Goal: Navigation & Orientation: Find specific page/section

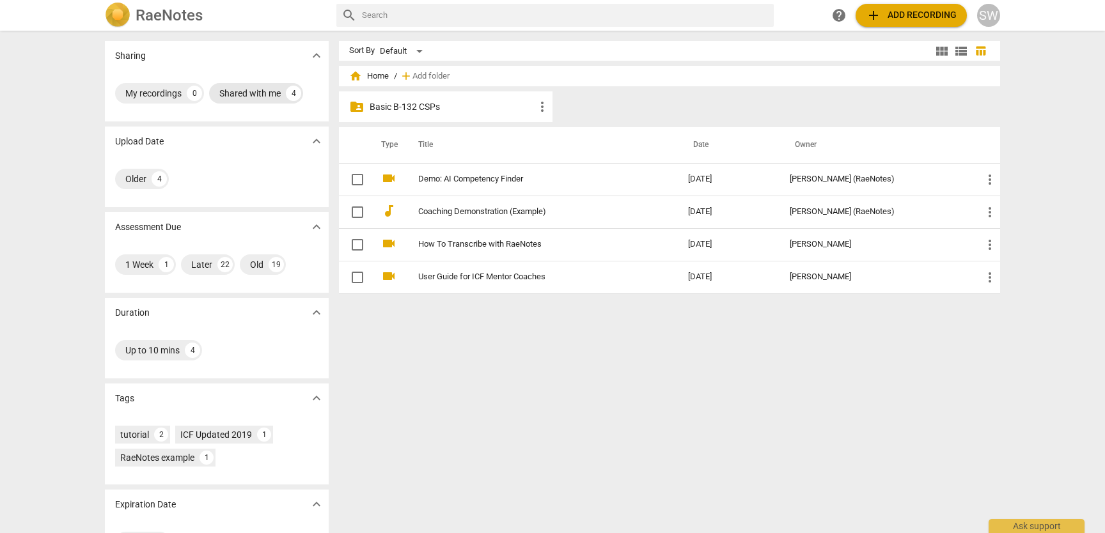
click at [251, 96] on div "Shared with me" at bounding box center [249, 93] width 61 height 13
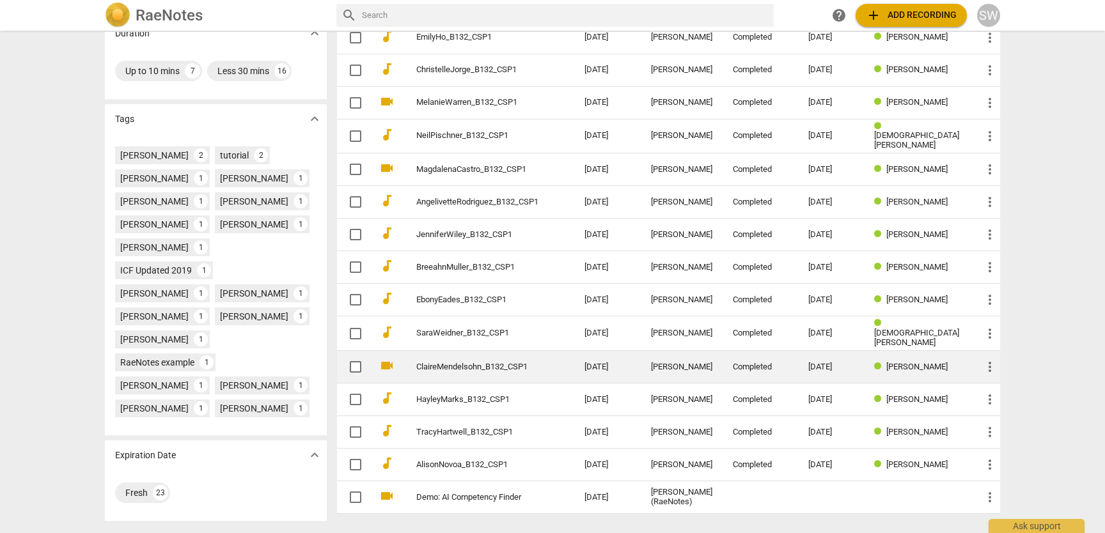
scroll to position [342, 0]
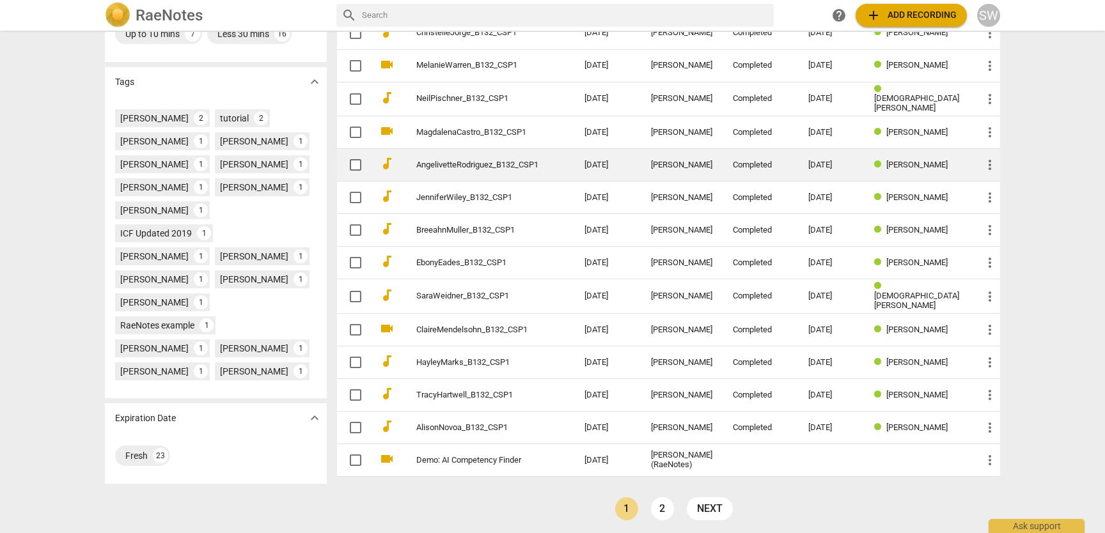
click at [662, 508] on link "2" at bounding box center [662, 508] width 23 height 23
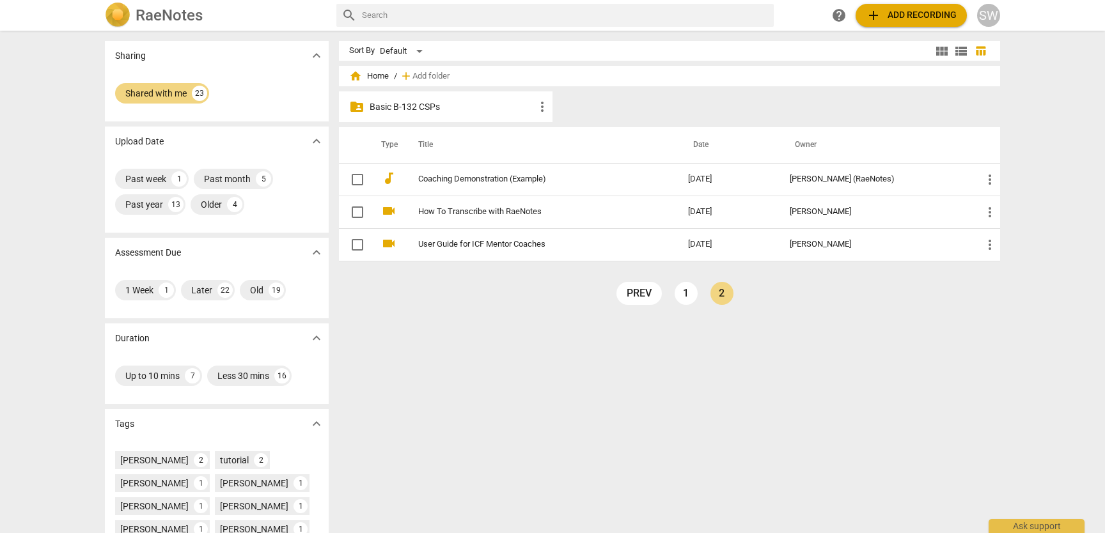
click at [397, 105] on p "Basic B-132 CSPs" at bounding box center [452, 106] width 165 height 13
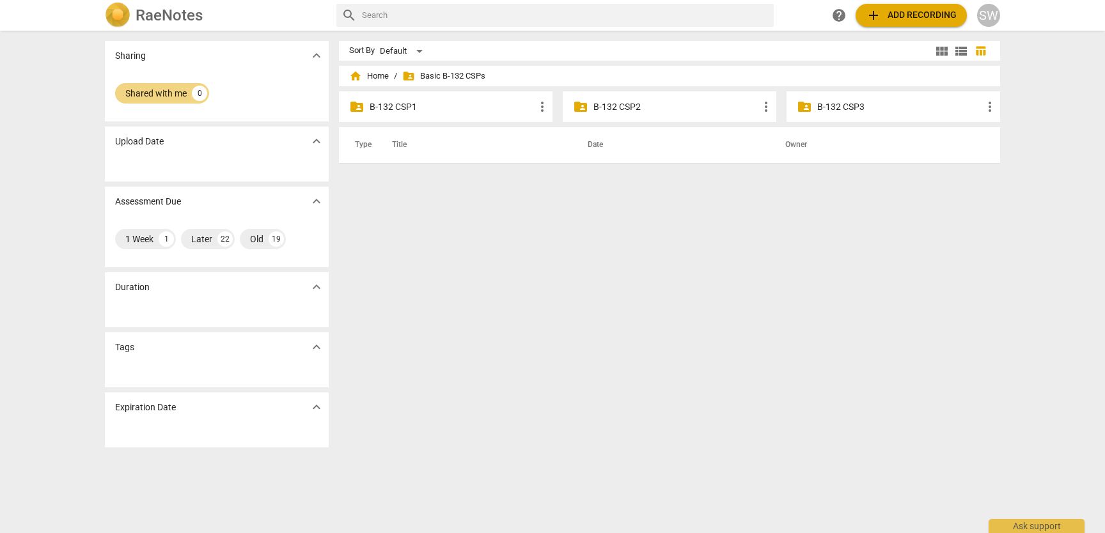
click at [681, 114] on div "folder_shared B-132 CSP2 more_vert" at bounding box center [670, 106] width 214 height 31
click at [624, 105] on p "B-132 CSP2" at bounding box center [675, 106] width 165 height 13
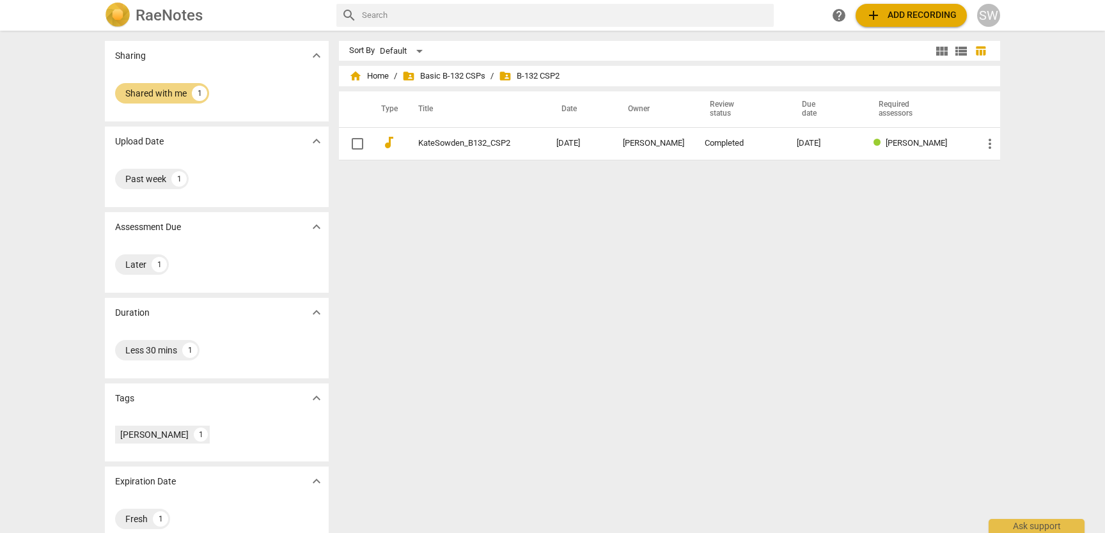
click at [522, 76] on span "folder_shared B-132 CSP2" at bounding box center [529, 76] width 61 height 13
click at [435, 72] on span "folder_shared Basic B-132 CSPs" at bounding box center [443, 76] width 83 height 13
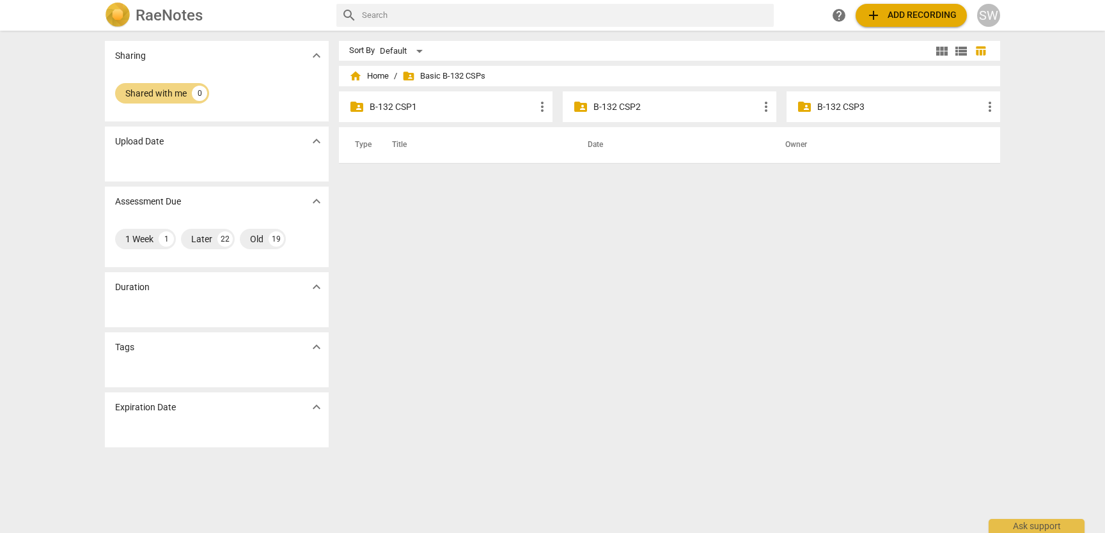
click at [838, 106] on p "B-132 CSP3" at bounding box center [899, 106] width 165 height 13
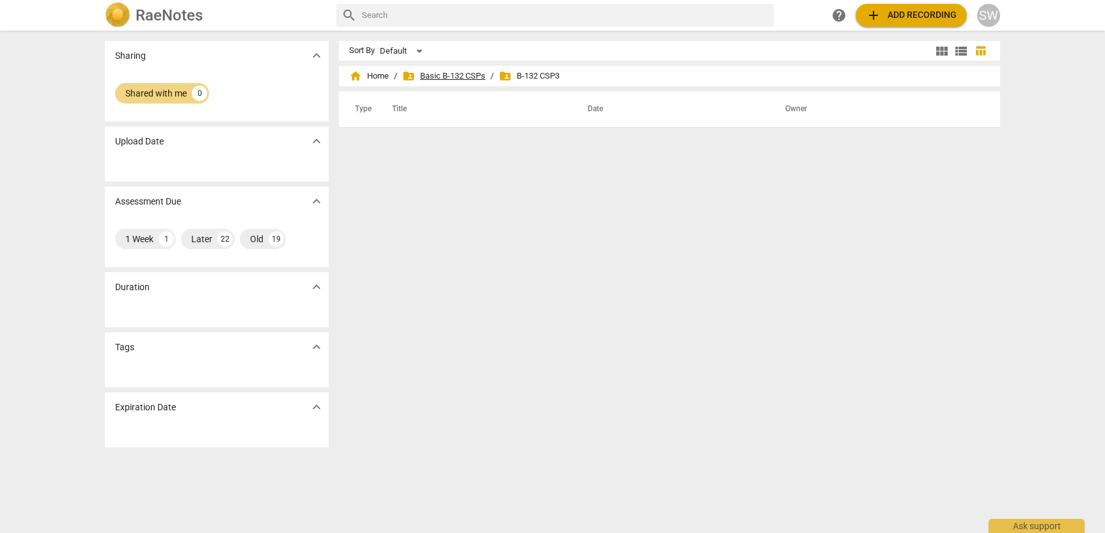
click at [439, 72] on span "folder_shared Basic B-132 CSPs" at bounding box center [443, 76] width 83 height 13
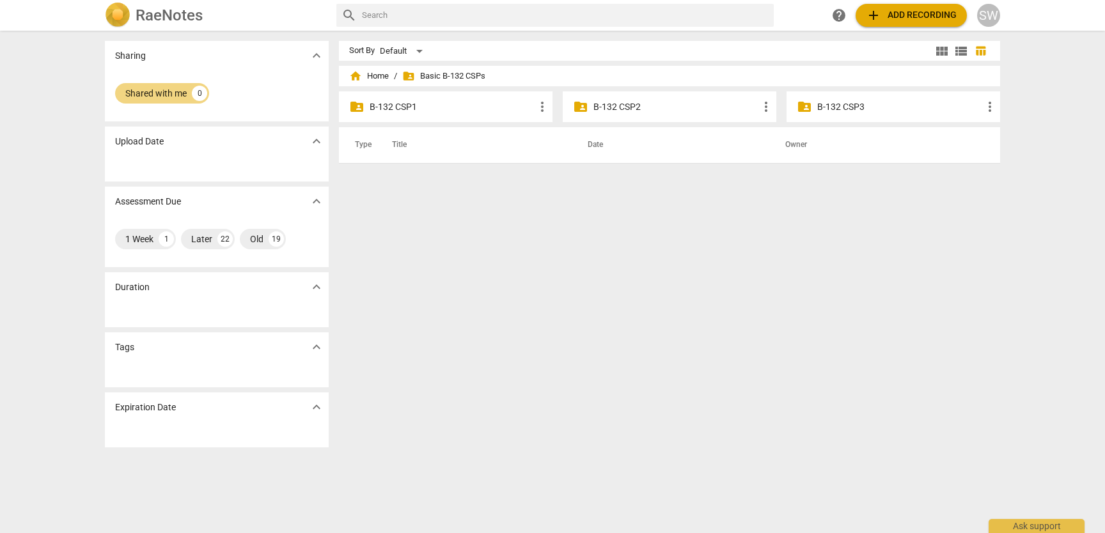
click at [627, 111] on p "B-132 CSP2" at bounding box center [675, 106] width 165 height 13
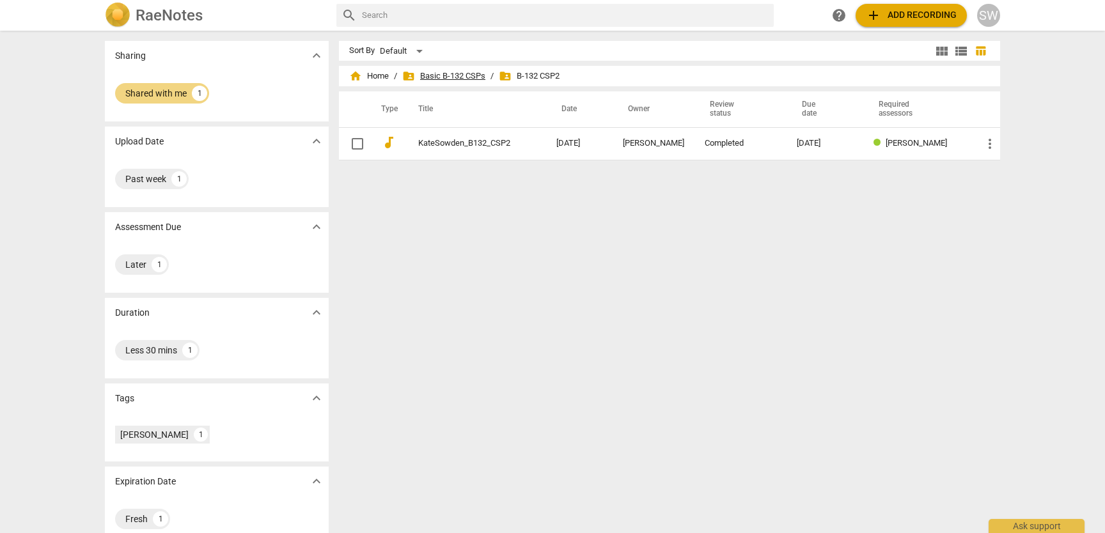
click at [446, 74] on span "folder_shared Basic B-132 CSPs" at bounding box center [443, 76] width 83 height 13
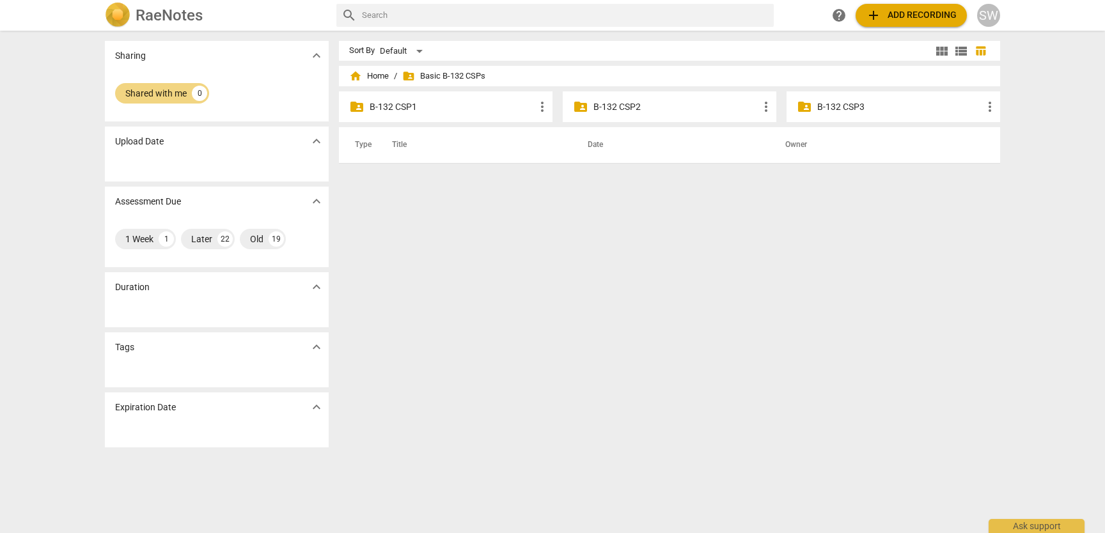
click at [377, 108] on p "B-132 CSP1" at bounding box center [452, 106] width 165 height 13
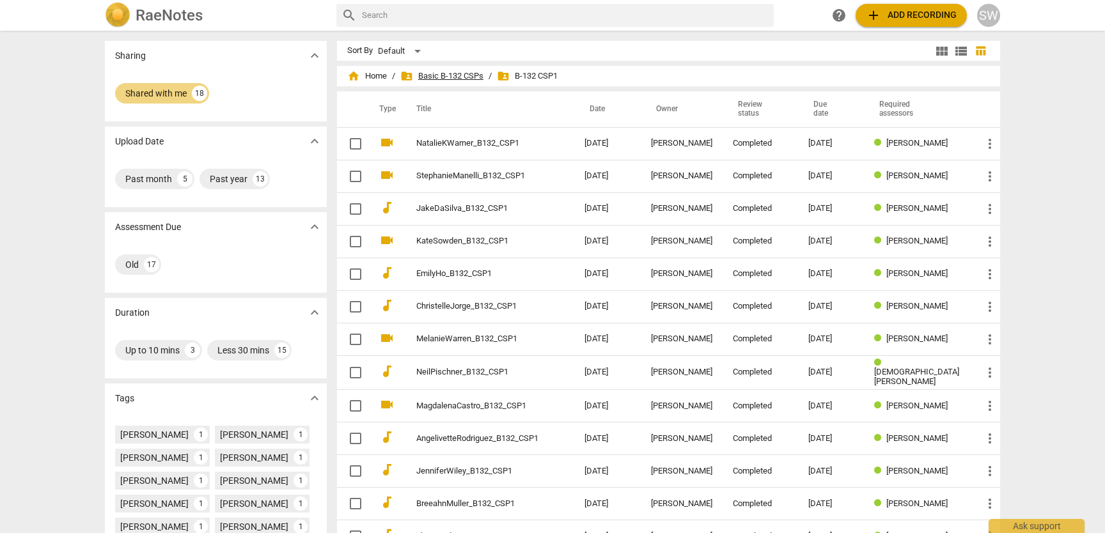
click at [449, 77] on span "folder_shared Basic B-132 CSPs" at bounding box center [441, 76] width 83 height 13
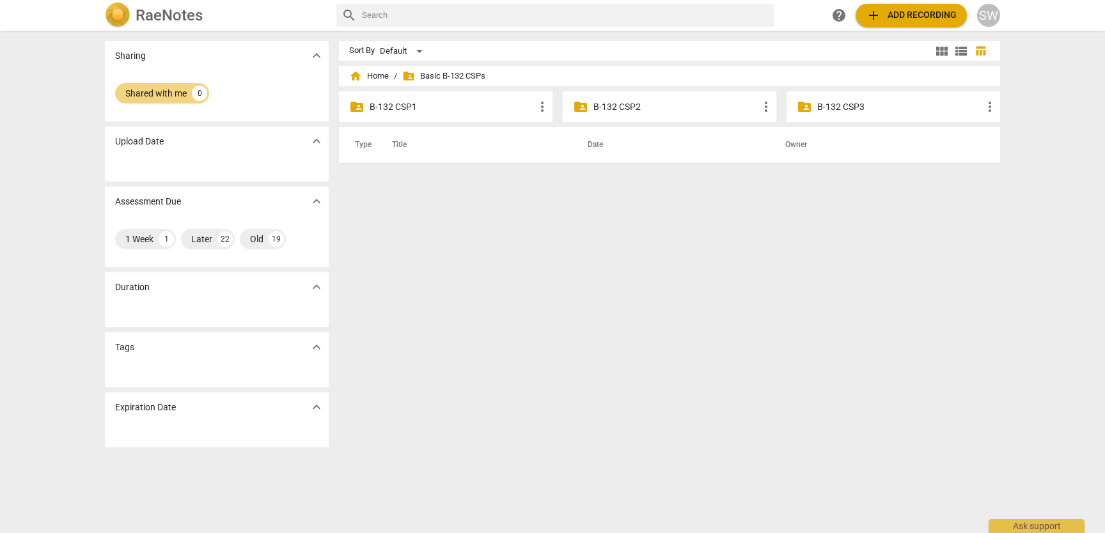
click at [627, 108] on p "B-132 CSP2" at bounding box center [675, 106] width 165 height 13
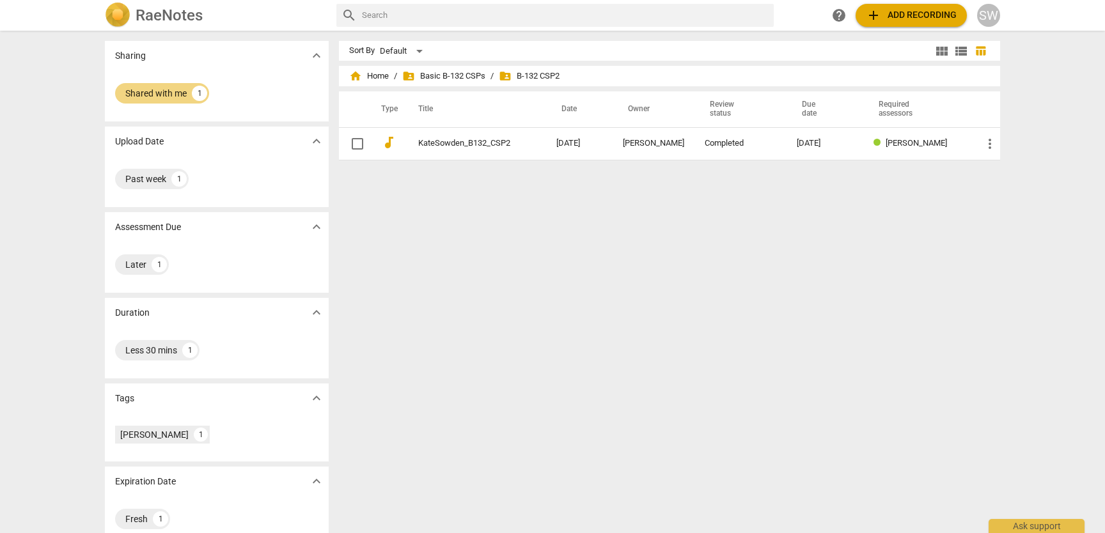
click at [778, 259] on div "Sort By Default view_module view_list table_chart home Home / folder_shared Bas…" at bounding box center [674, 282] width 671 height 482
click at [359, 77] on span "home" at bounding box center [355, 76] width 13 height 13
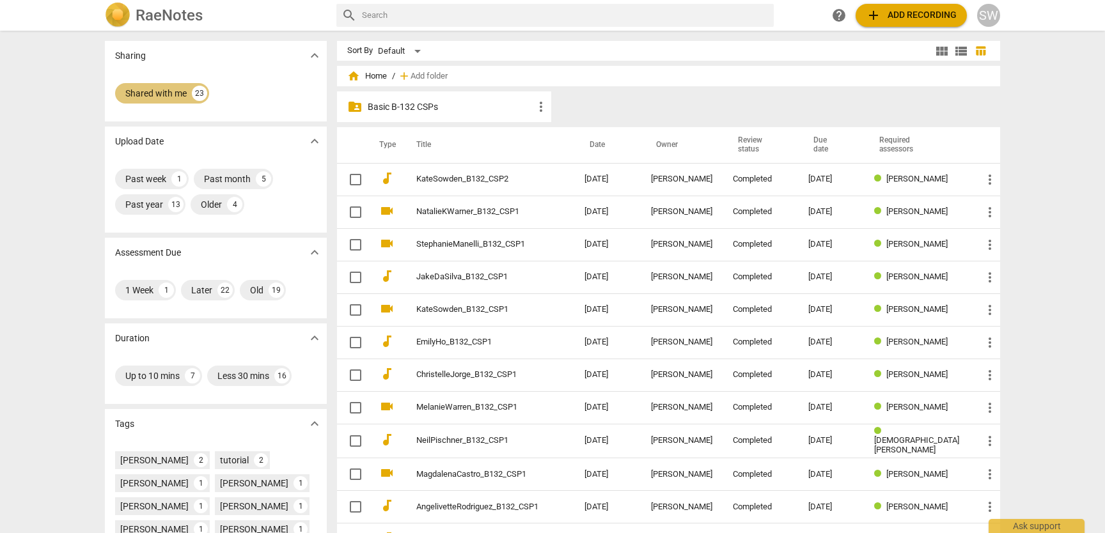
click at [187, 96] on div "Shared with me 23" at bounding box center [162, 93] width 94 height 20
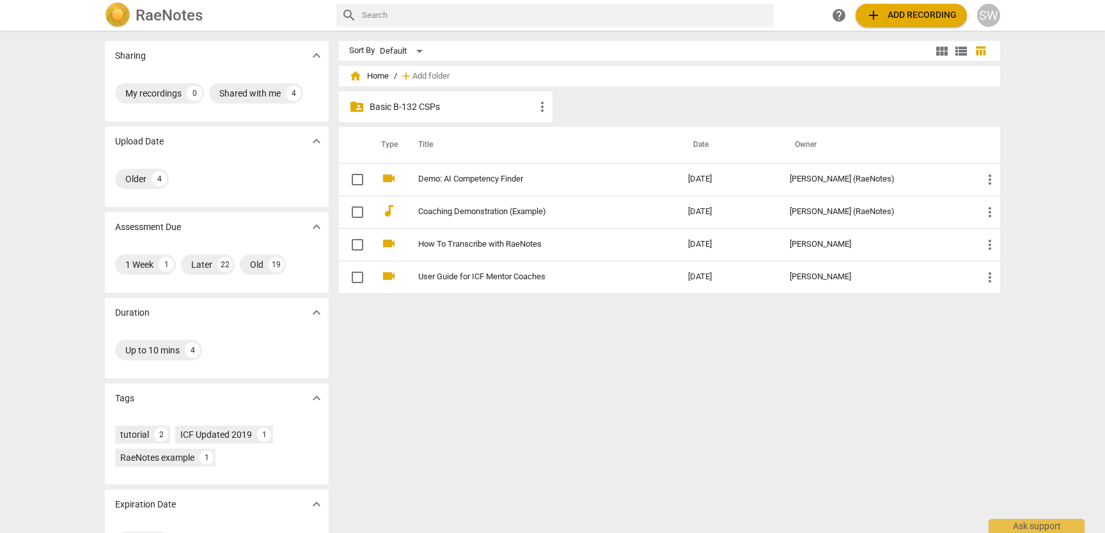
click at [403, 105] on p "Basic B-132 CSPs" at bounding box center [452, 106] width 165 height 13
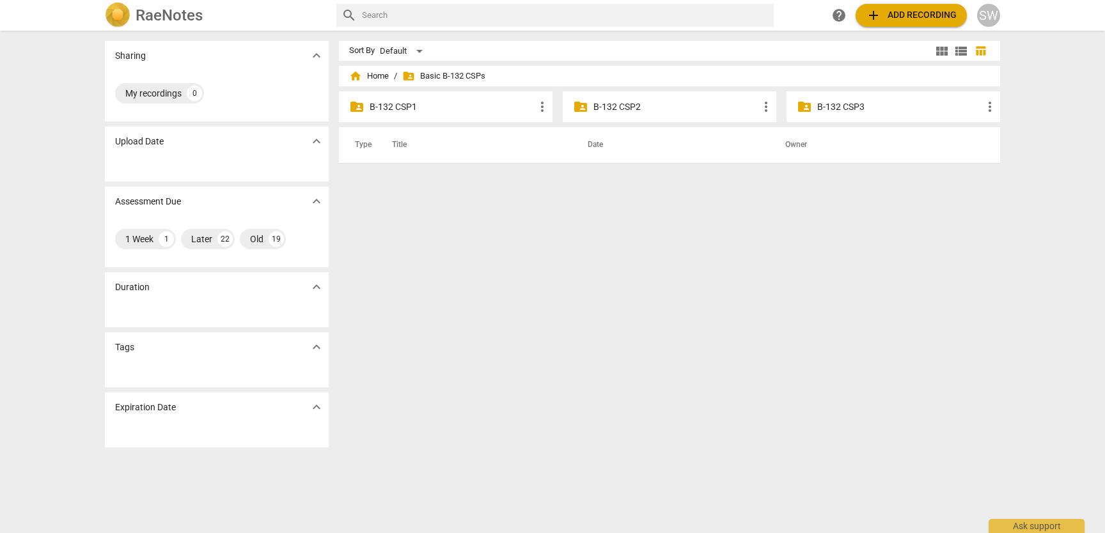
click at [606, 101] on p "B-132 CSP2" at bounding box center [675, 106] width 165 height 13
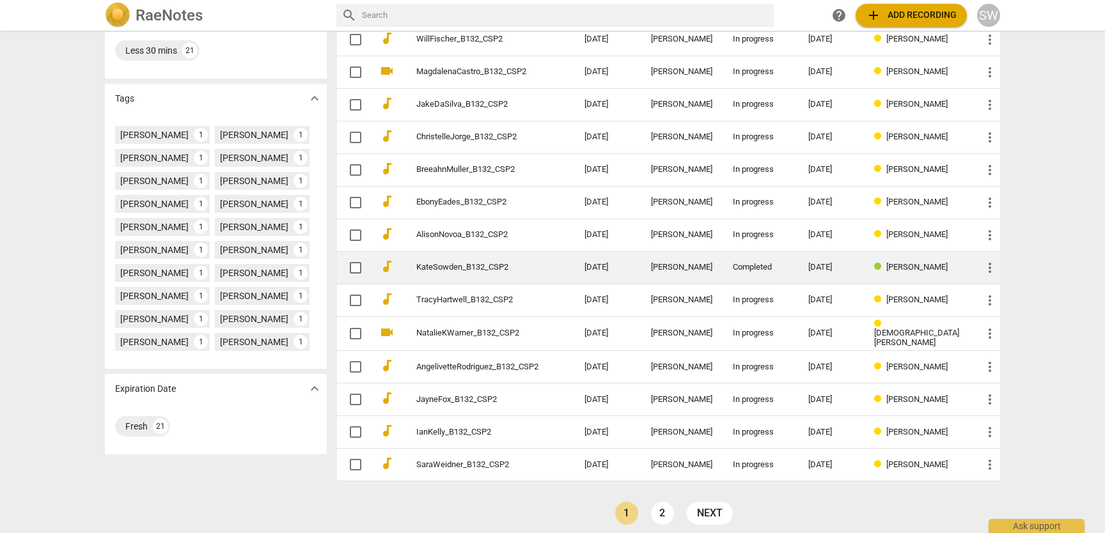
scroll to position [306, 0]
